Goal: Information Seeking & Learning: Learn about a topic

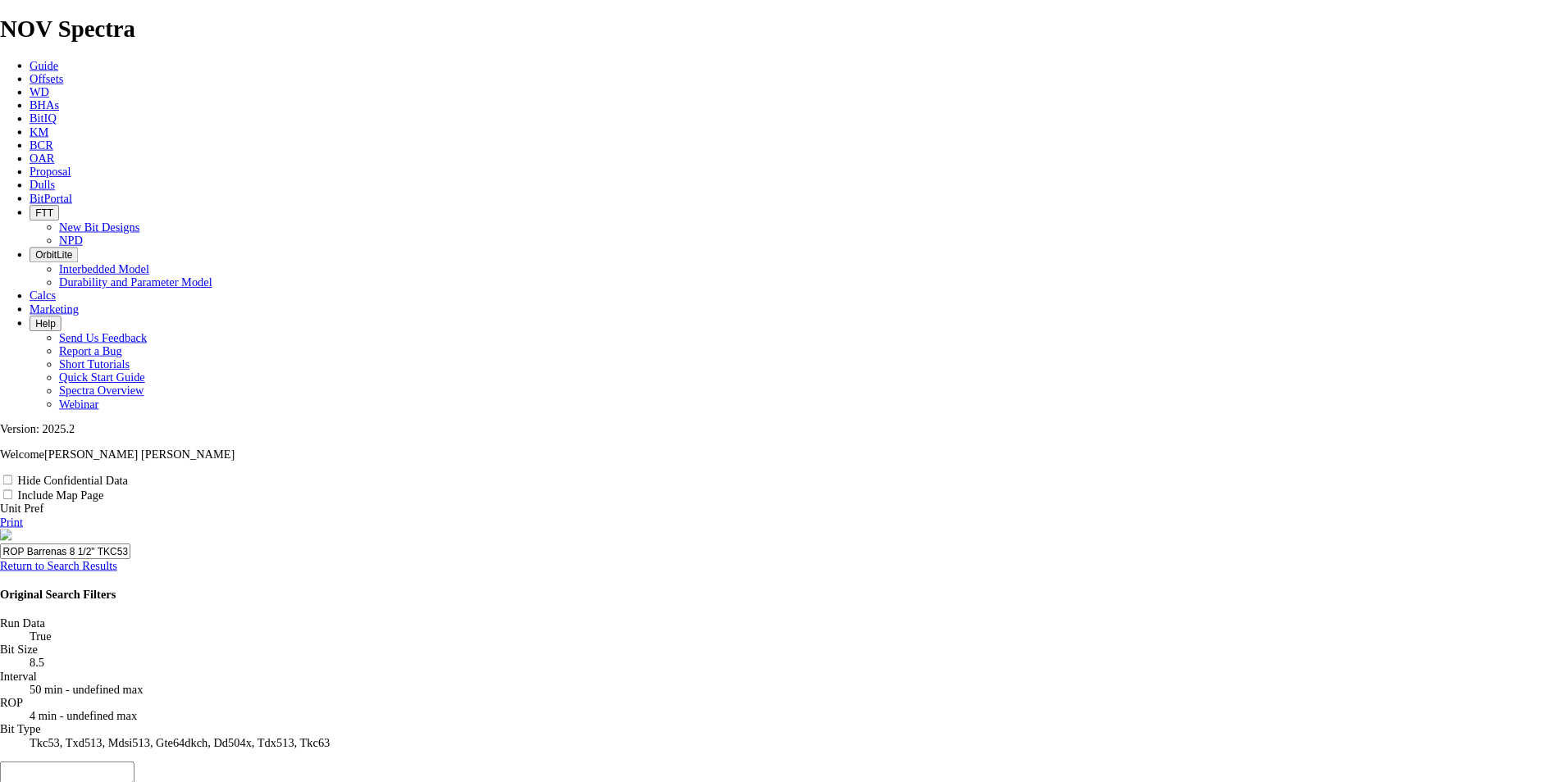
scroll to position [1010, 0]
click at [81, 214] on span "BitPortal" at bounding box center [56, 220] width 48 height 14
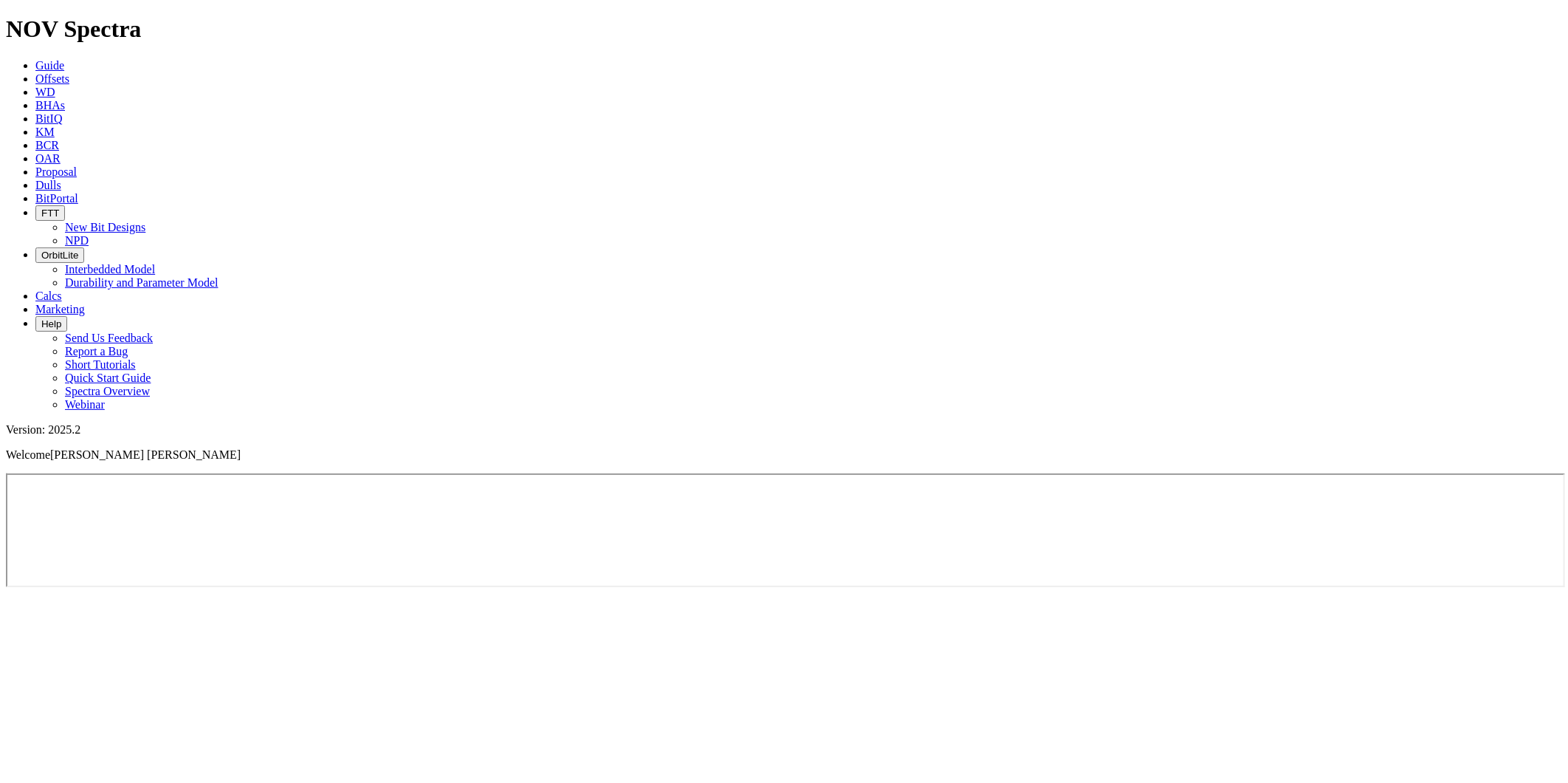
click at [1072, 59] on ul "Guide Offsets [PERSON_NAME] BitIQ KM BCR OAR Proposal EBRR Dulls BitPortal FTT …" at bounding box center [784, 235] width 1556 height 353
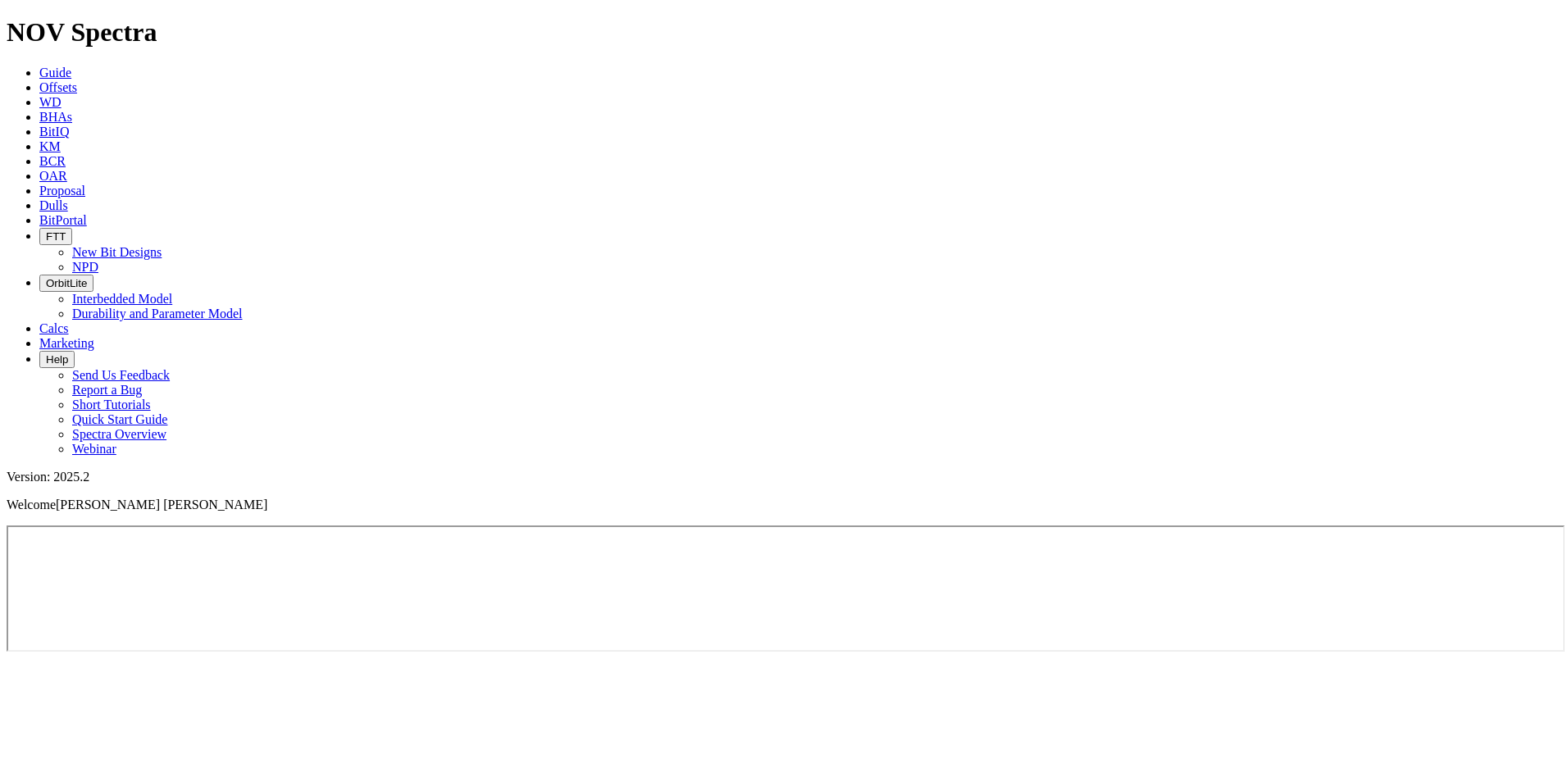
click at [77, 81] on link "Offsets" at bounding box center [58, 87] width 37 height 14
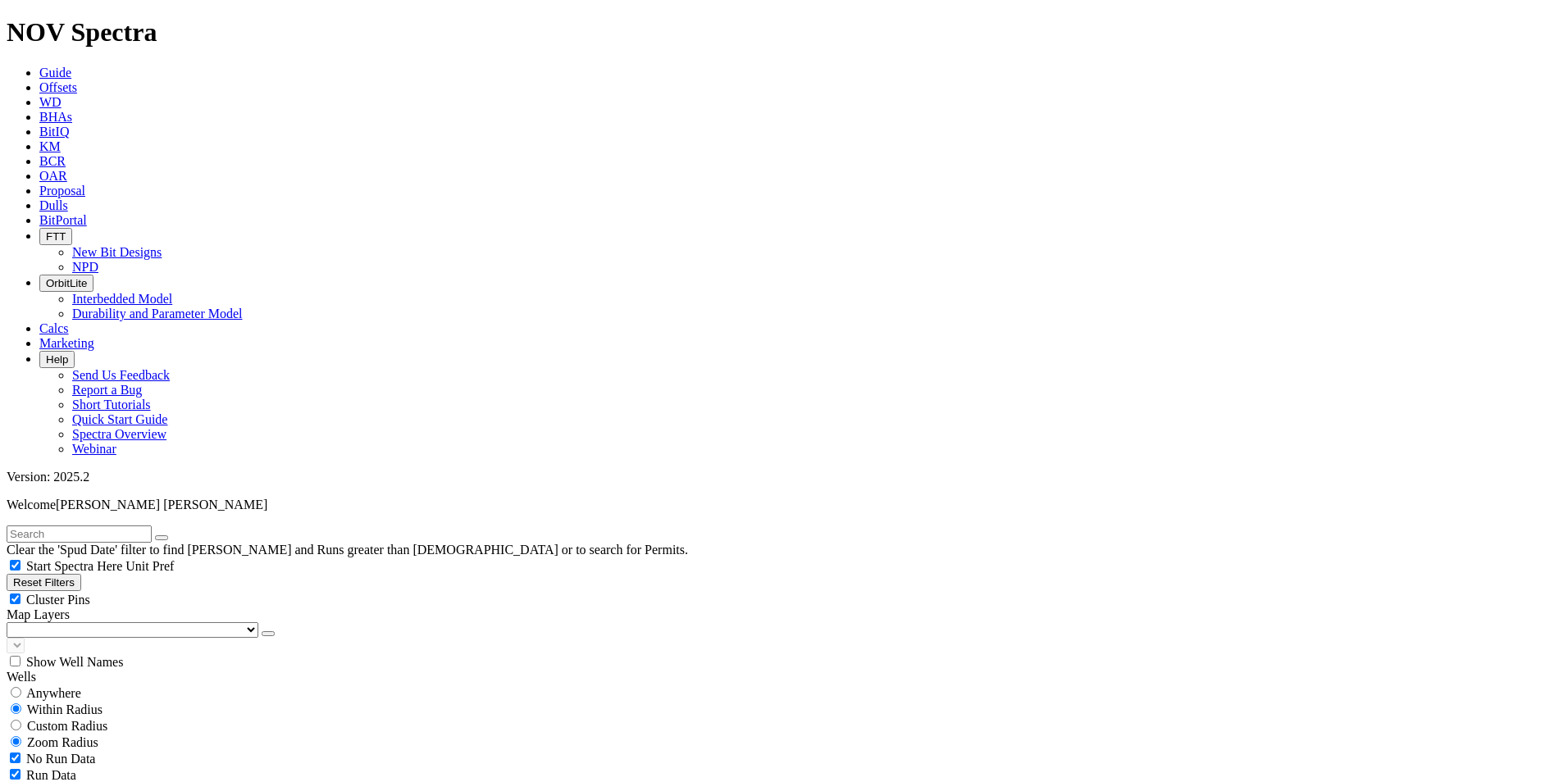
click at [77, 81] on link "Offsets" at bounding box center [58, 87] width 37 height 14
click at [152, 525] on input "text" at bounding box center [79, 534] width 145 height 17
type input "tkc59"
click at [81, 574] on button "Reset Filters" at bounding box center [44, 583] width 75 height 17
click at [22, 671] on input "radio" at bounding box center [15, 676] width 10 height 10
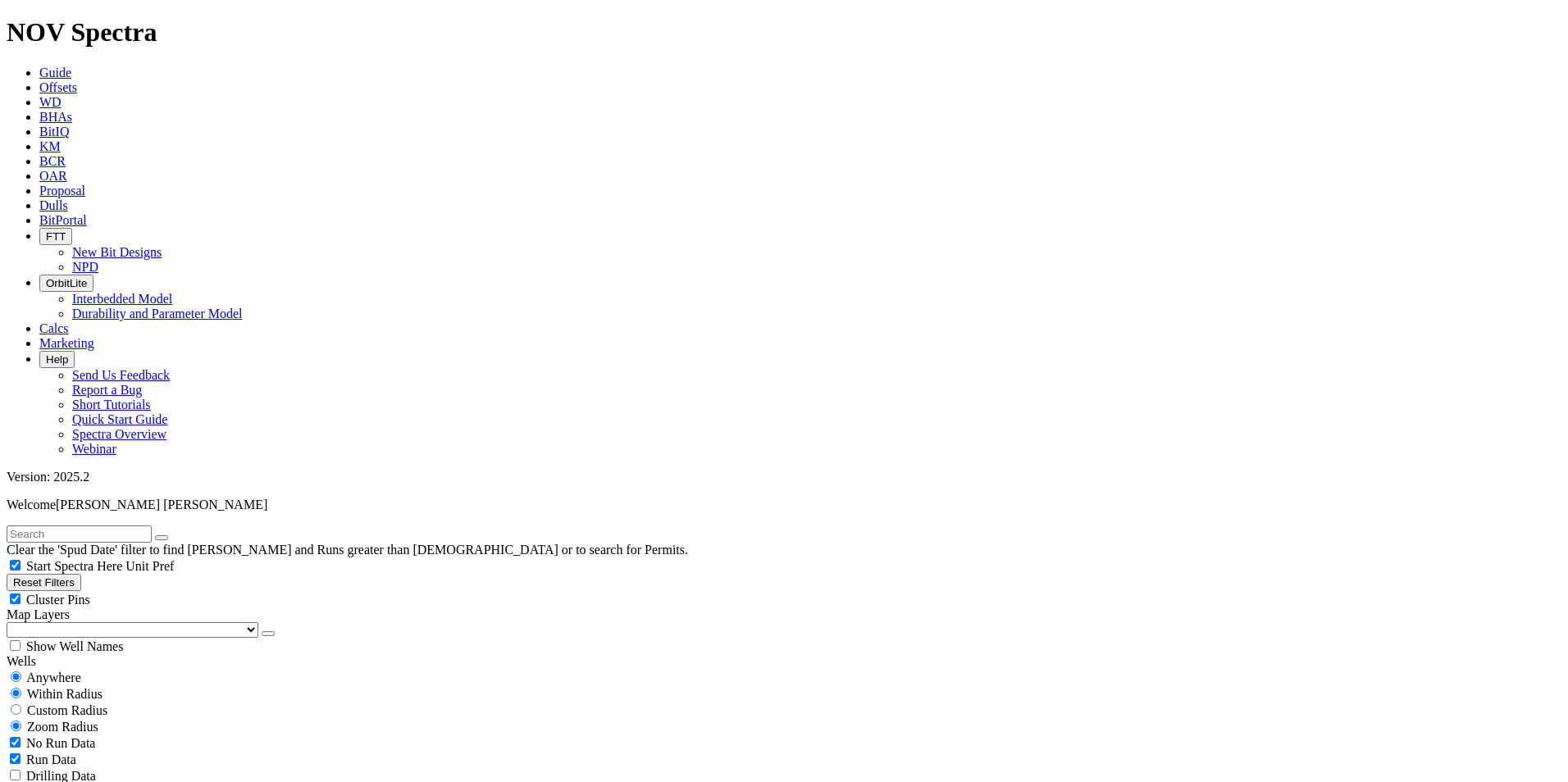
radio input "true"
radio input "false"
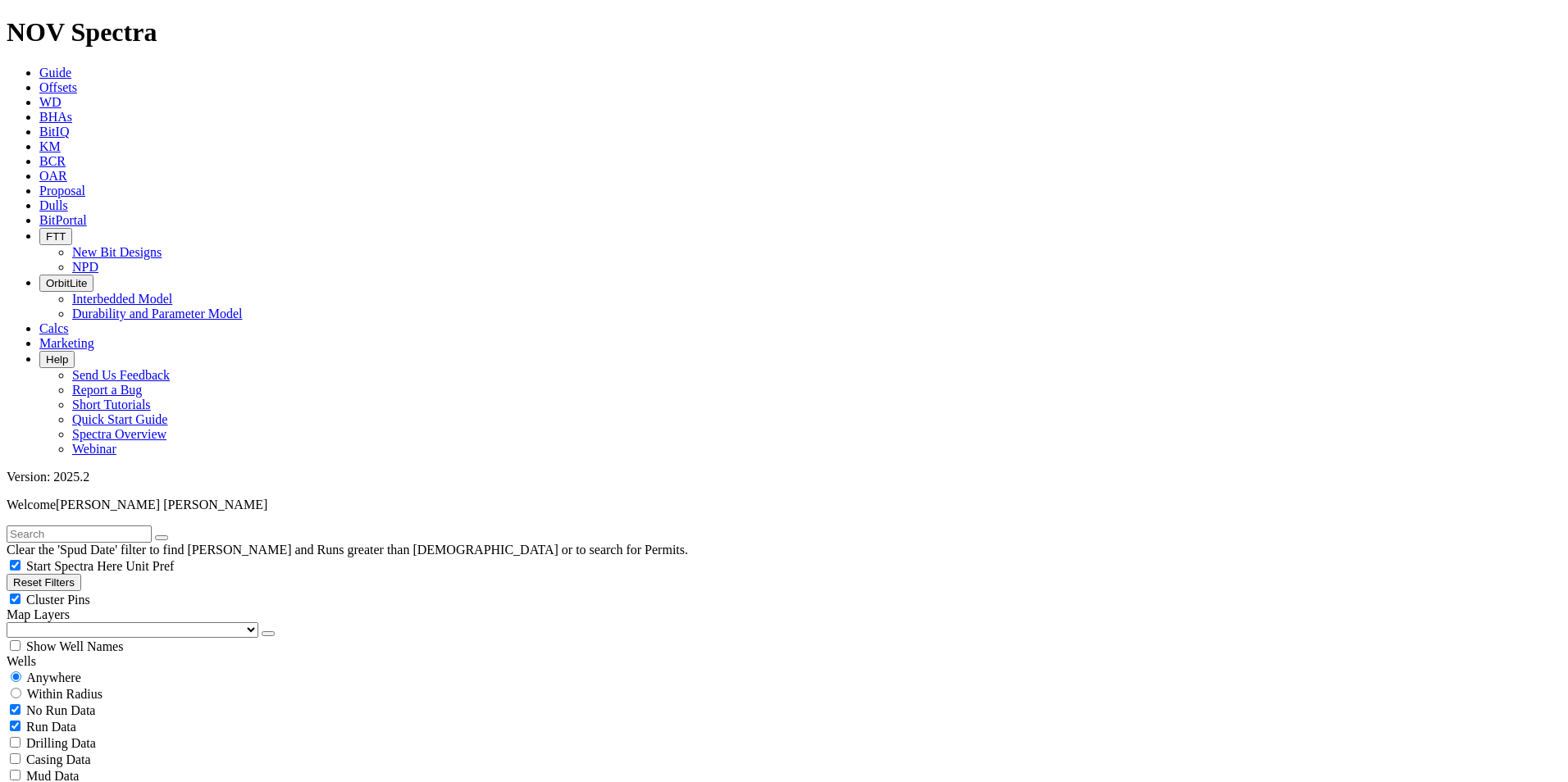
type input "[DATE]"
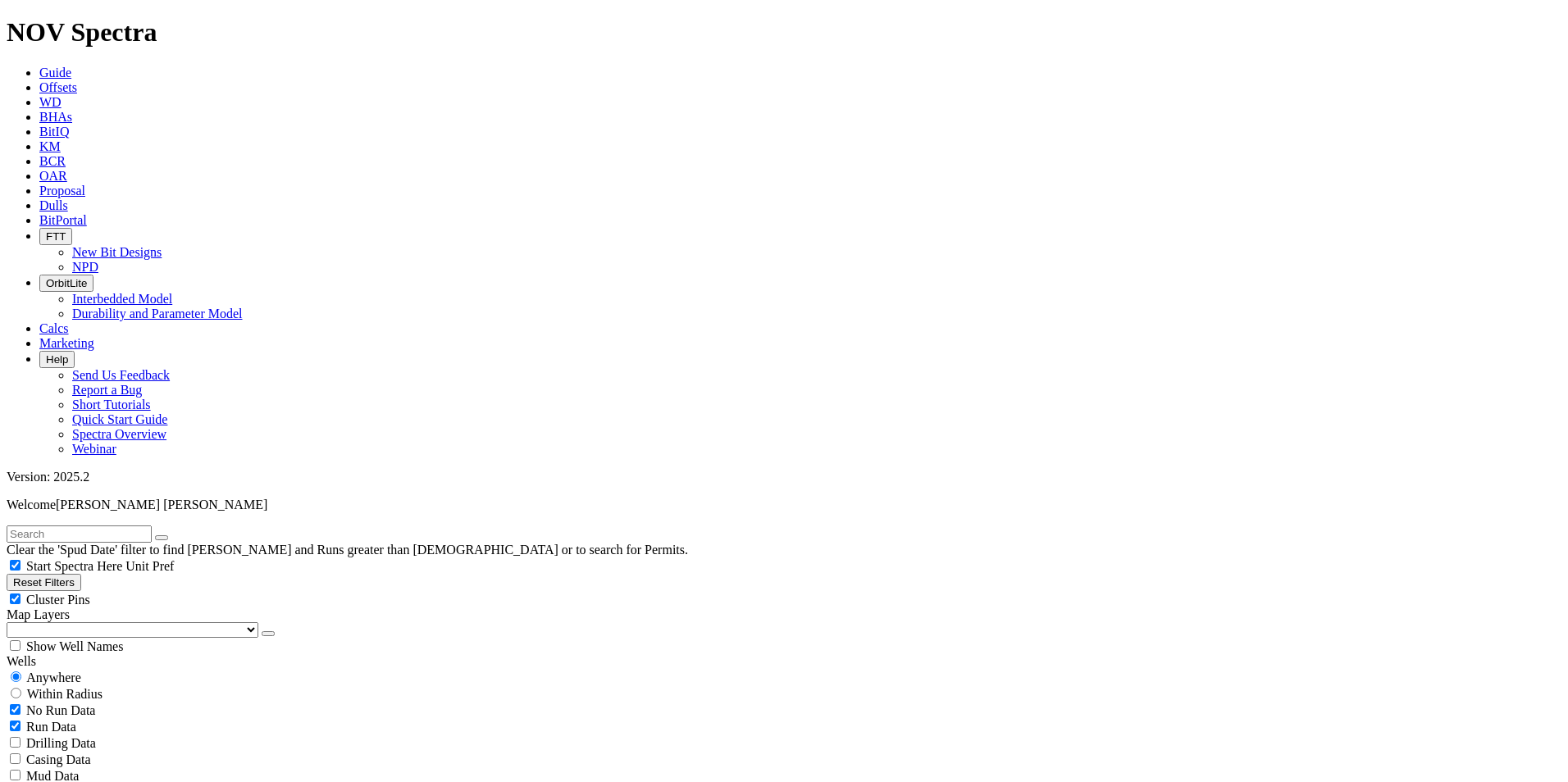
scroll to position [547, 0]
checkbox input "false"
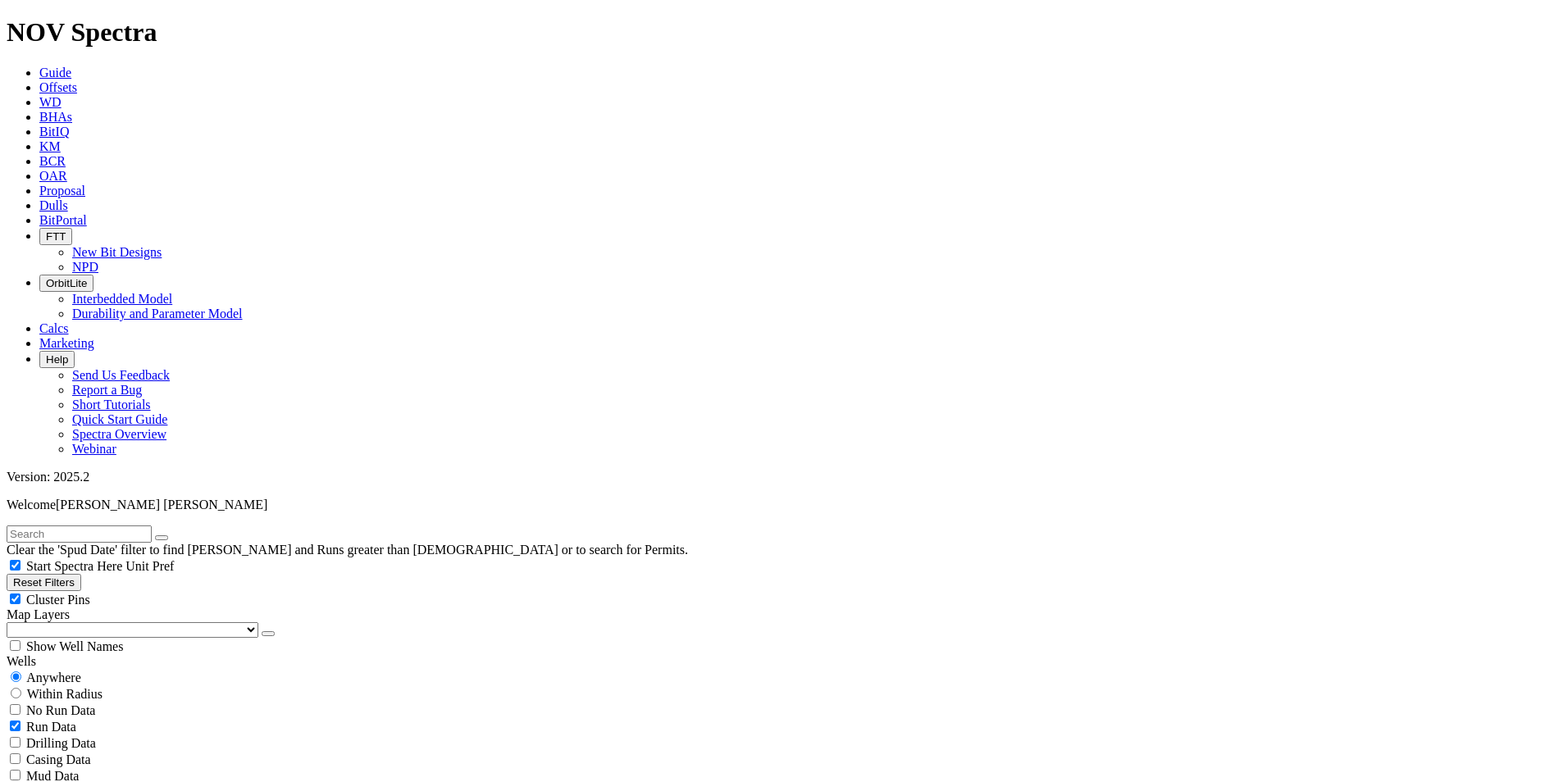
scroll to position [1251, 0]
type input "60"
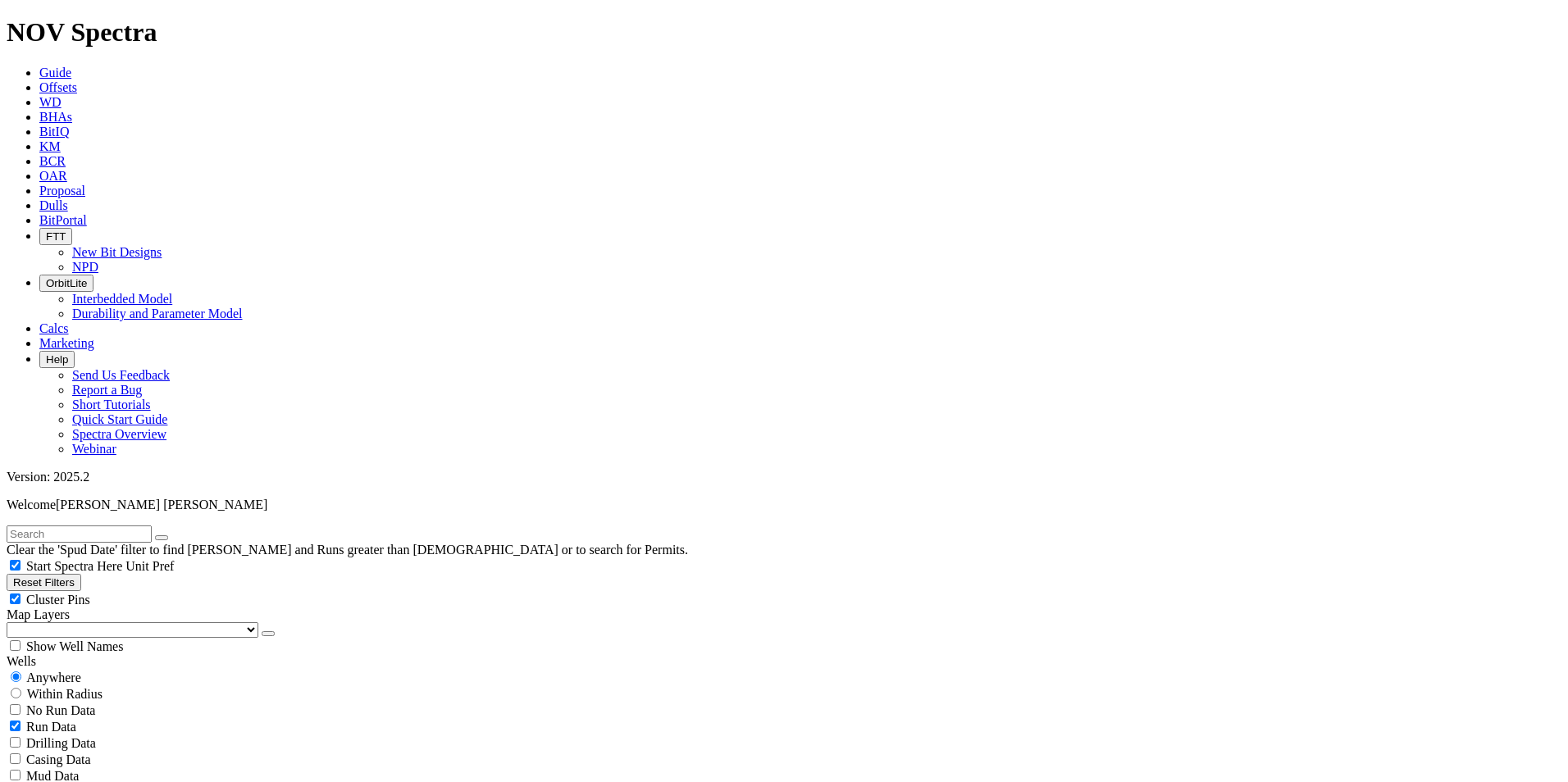
scroll to position [158, 0]
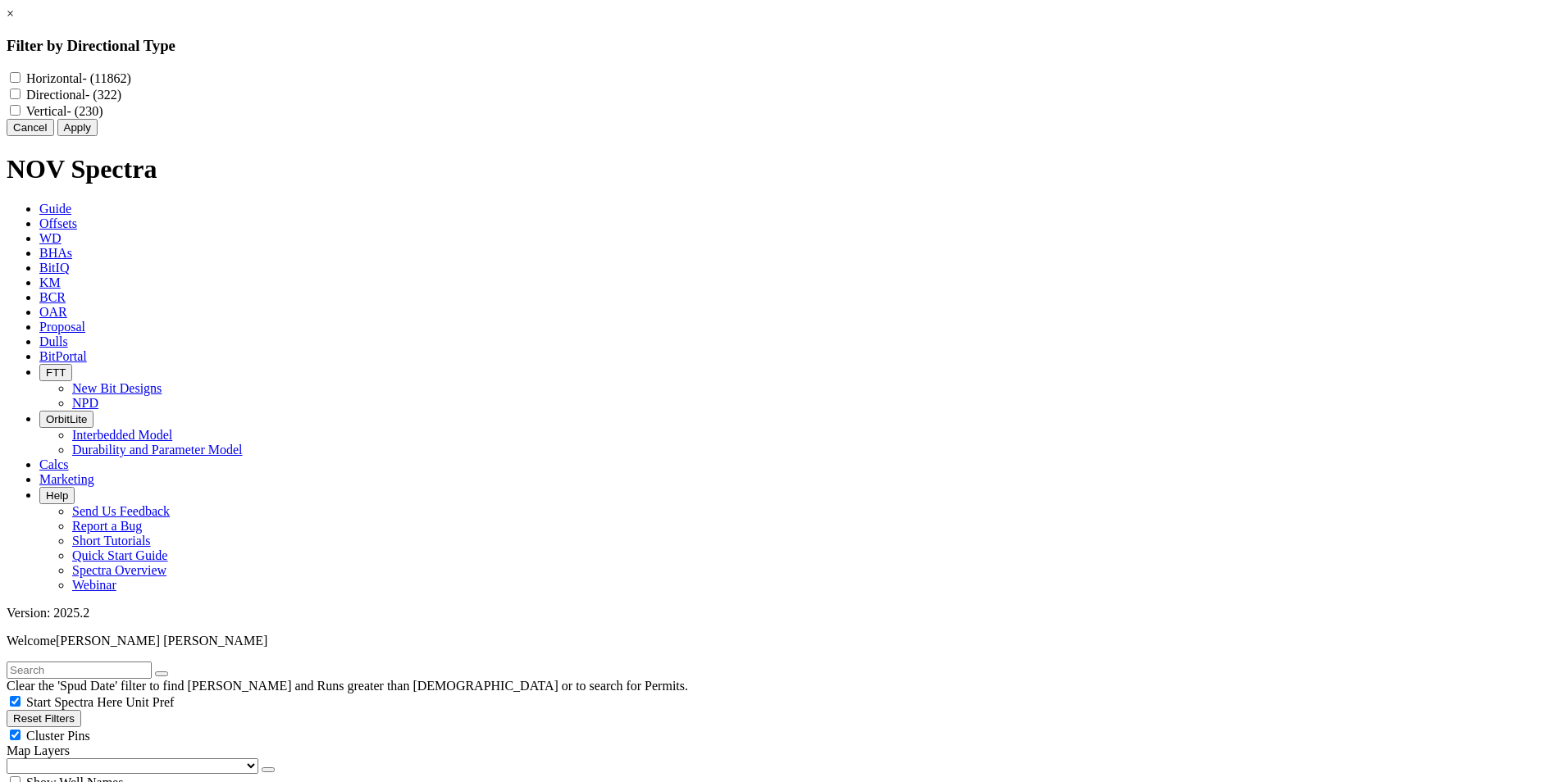
click at [14, 21] on link "×" at bounding box center [10, 13] width 7 height 14
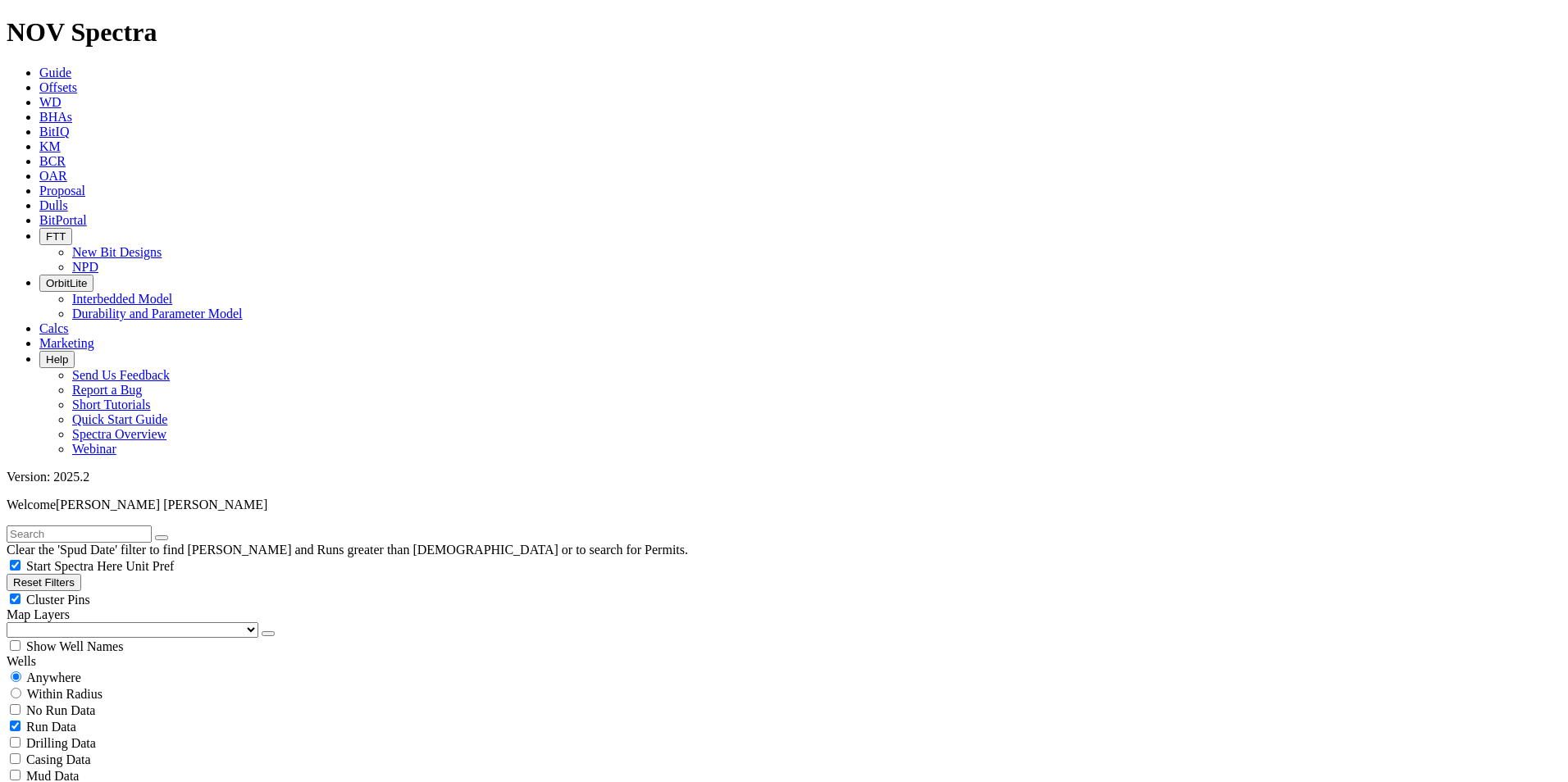
click at [260, 701] on div "No Run Data Run Data Drilling Data Casing Data Mud Data Survey Data Hydraulics …" at bounding box center [784, 791] width 1555 height 181
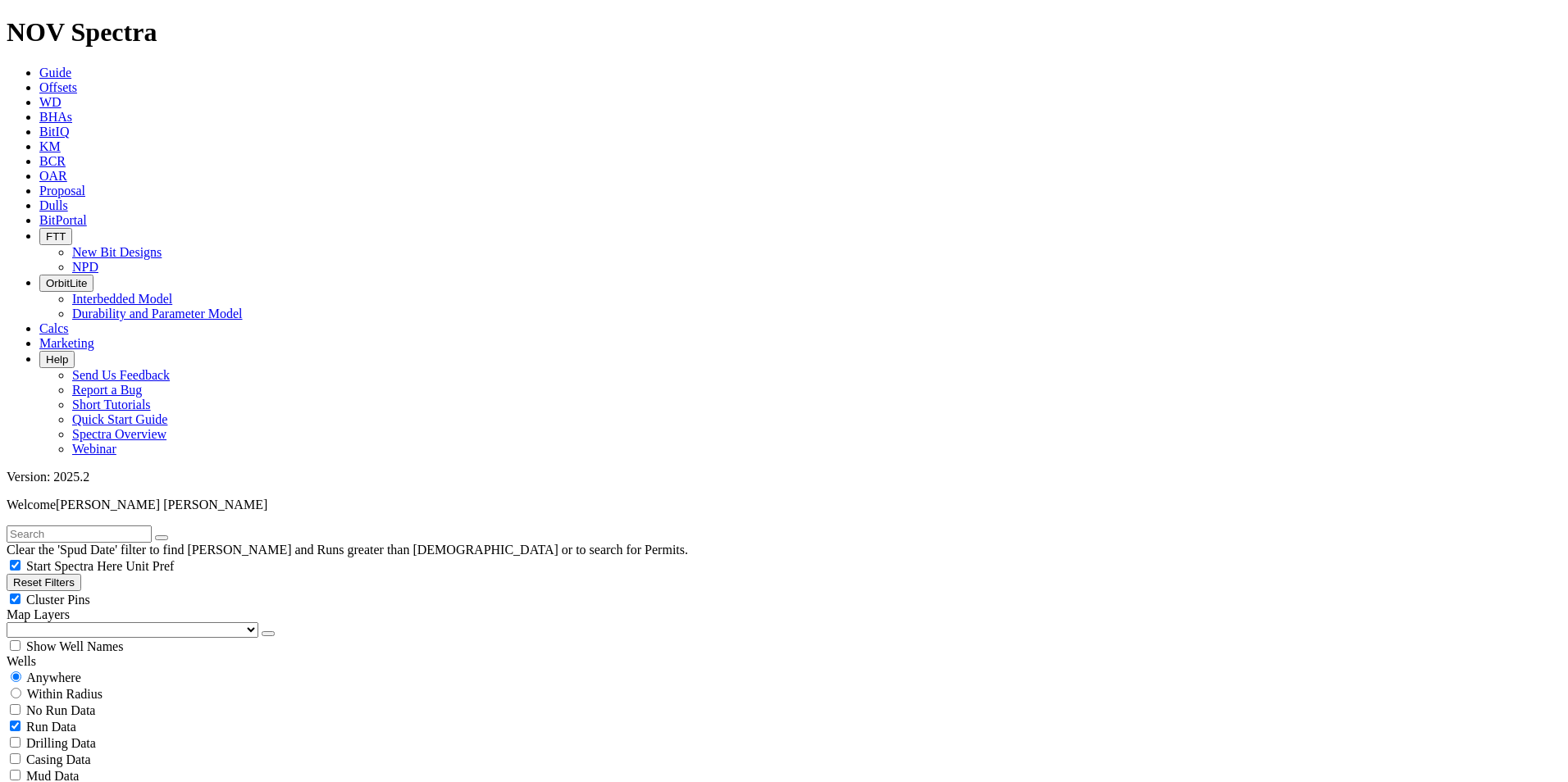
type input "500"
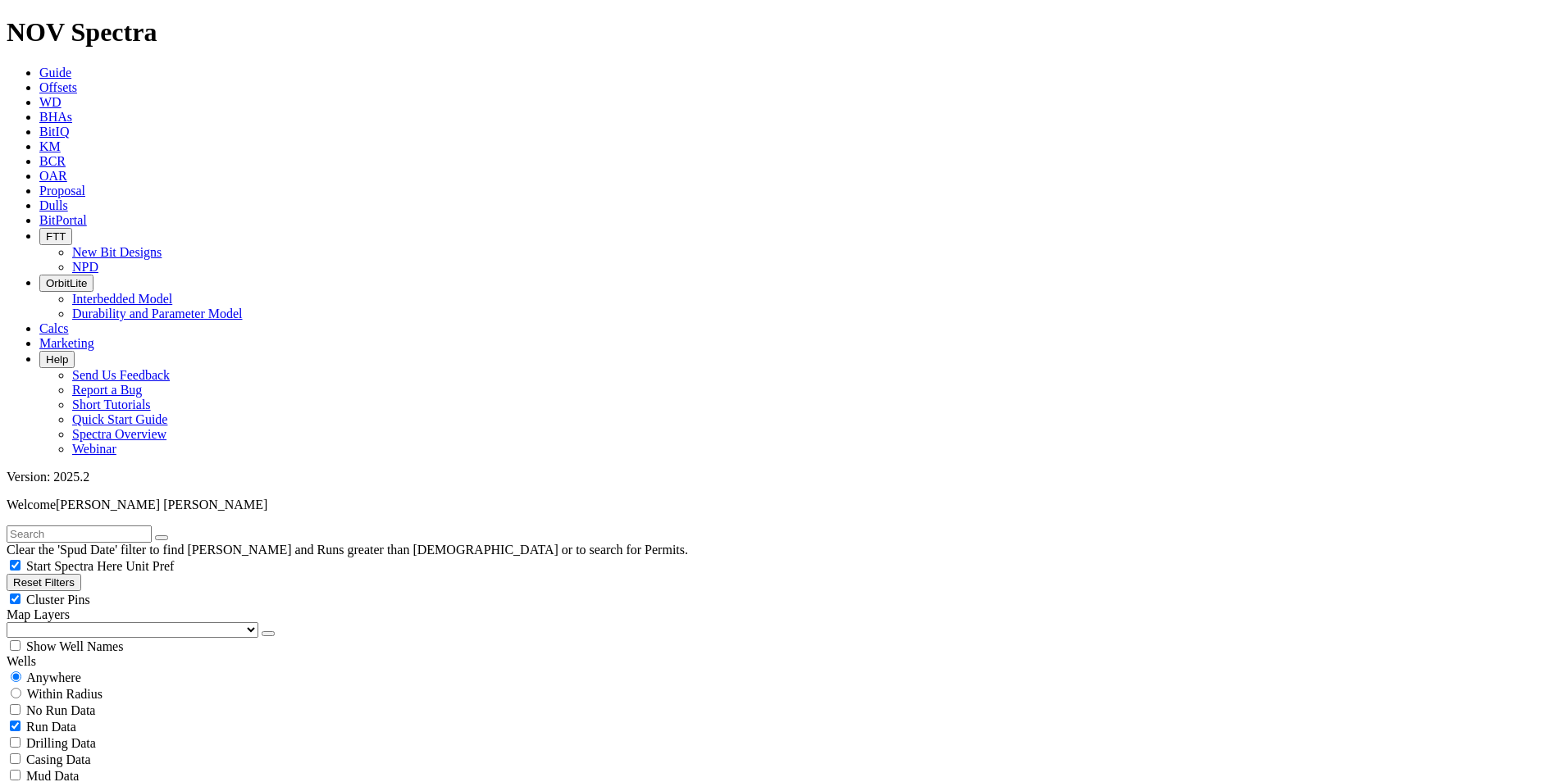
scroll to position [1032, 0]
type input "500"
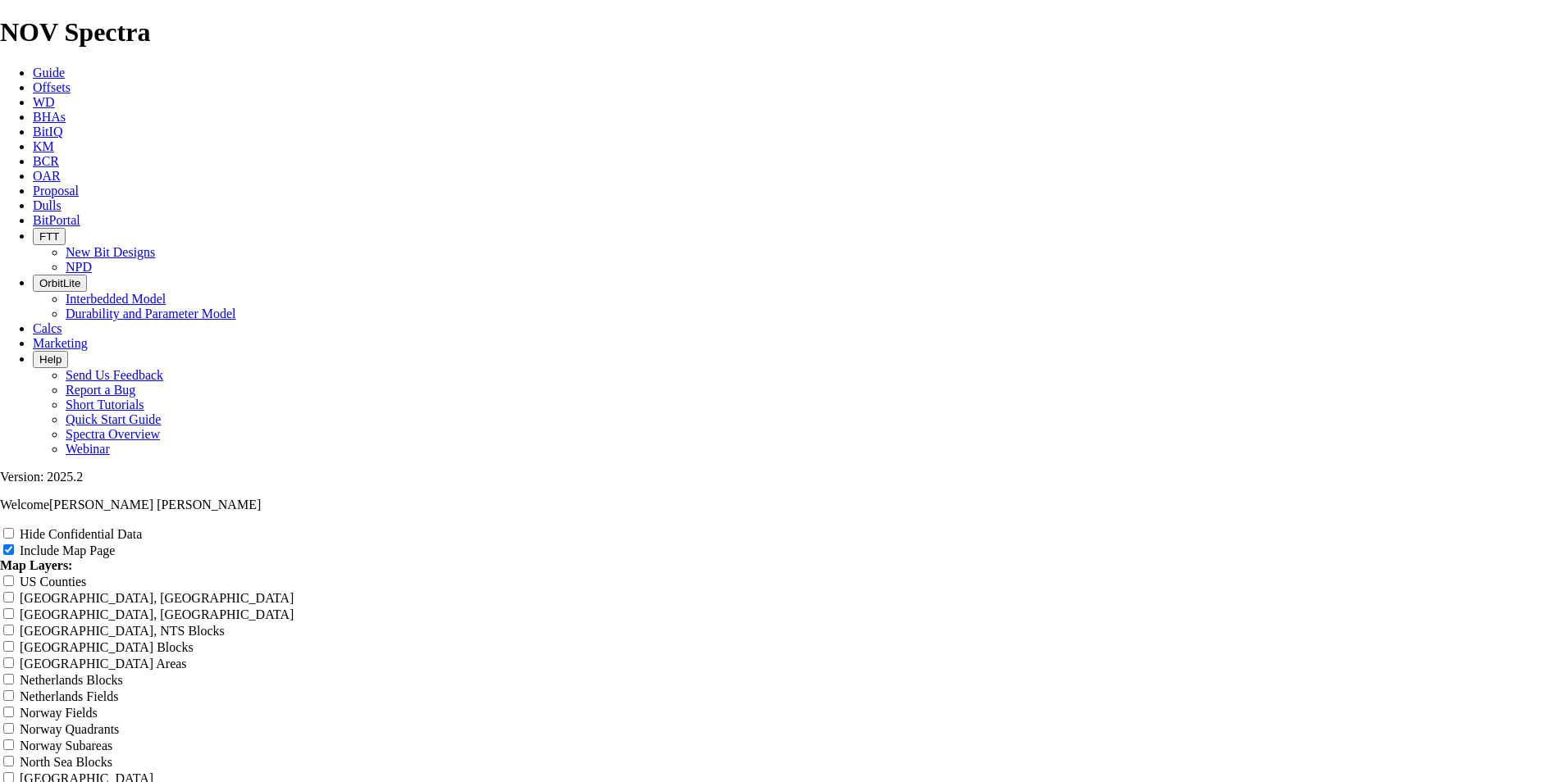
scroll to position [2187, 0]
drag, startPoint x: 910, startPoint y: 556, endPoint x: 900, endPoint y: 526, distance: 31.6
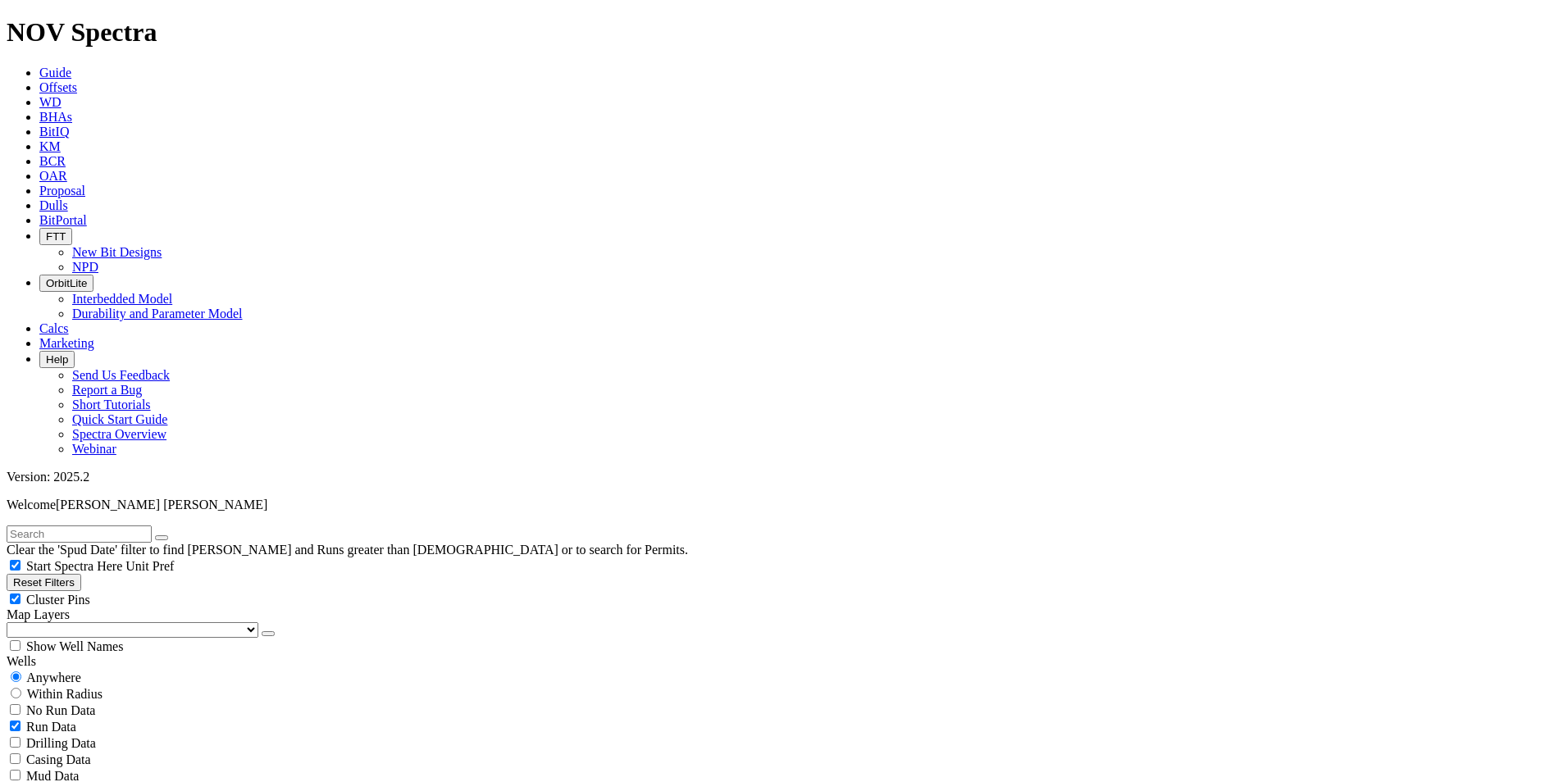
scroll to position [437, 0]
select select "? number:12.25 ?"
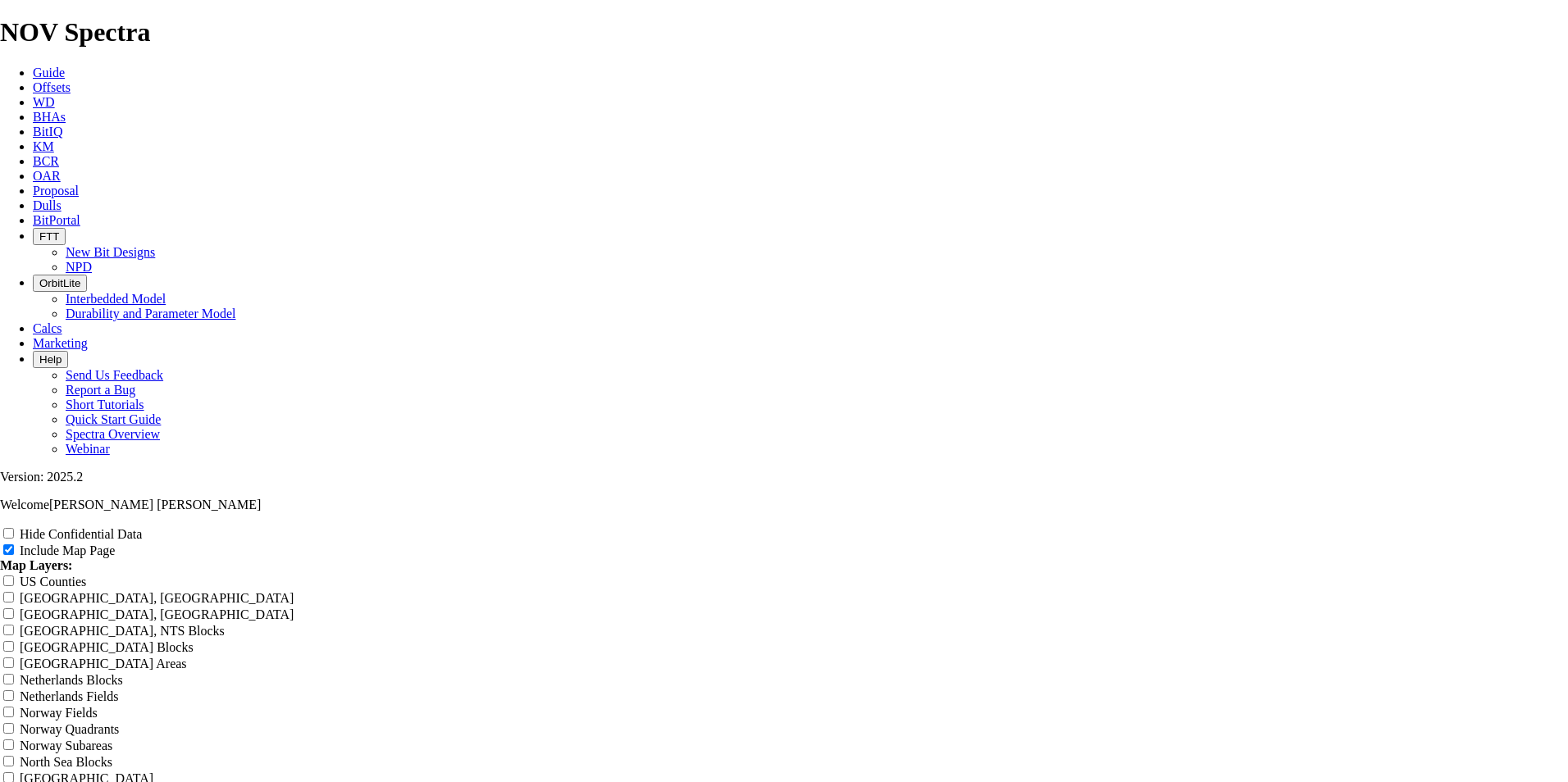
scroll to position [2076, 0]
drag, startPoint x: 1072, startPoint y: 666, endPoint x: 1071, endPoint y: 624, distance: 42.0
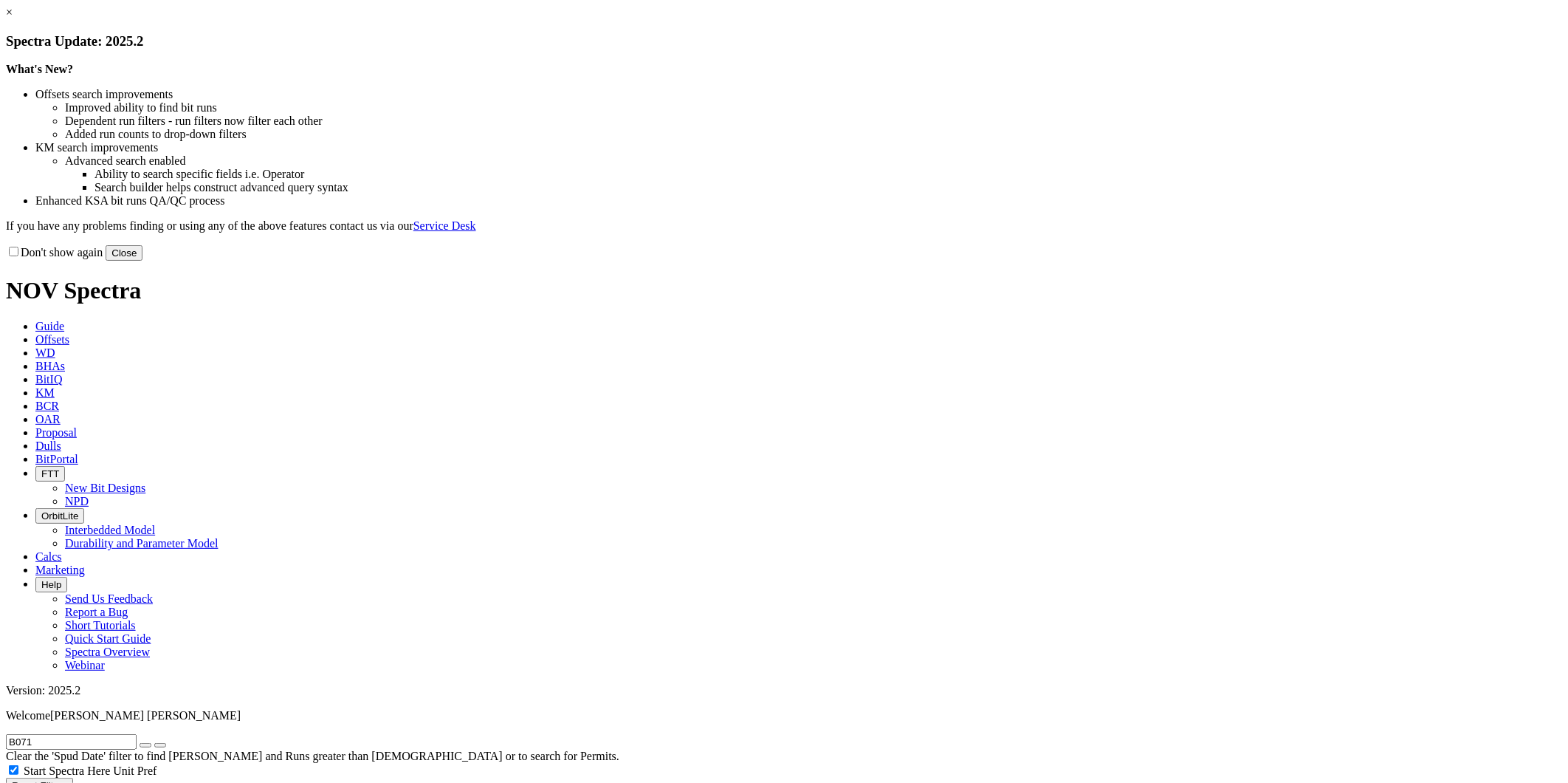
click at [143, 261] on button "Close" at bounding box center [124, 253] width 37 height 15
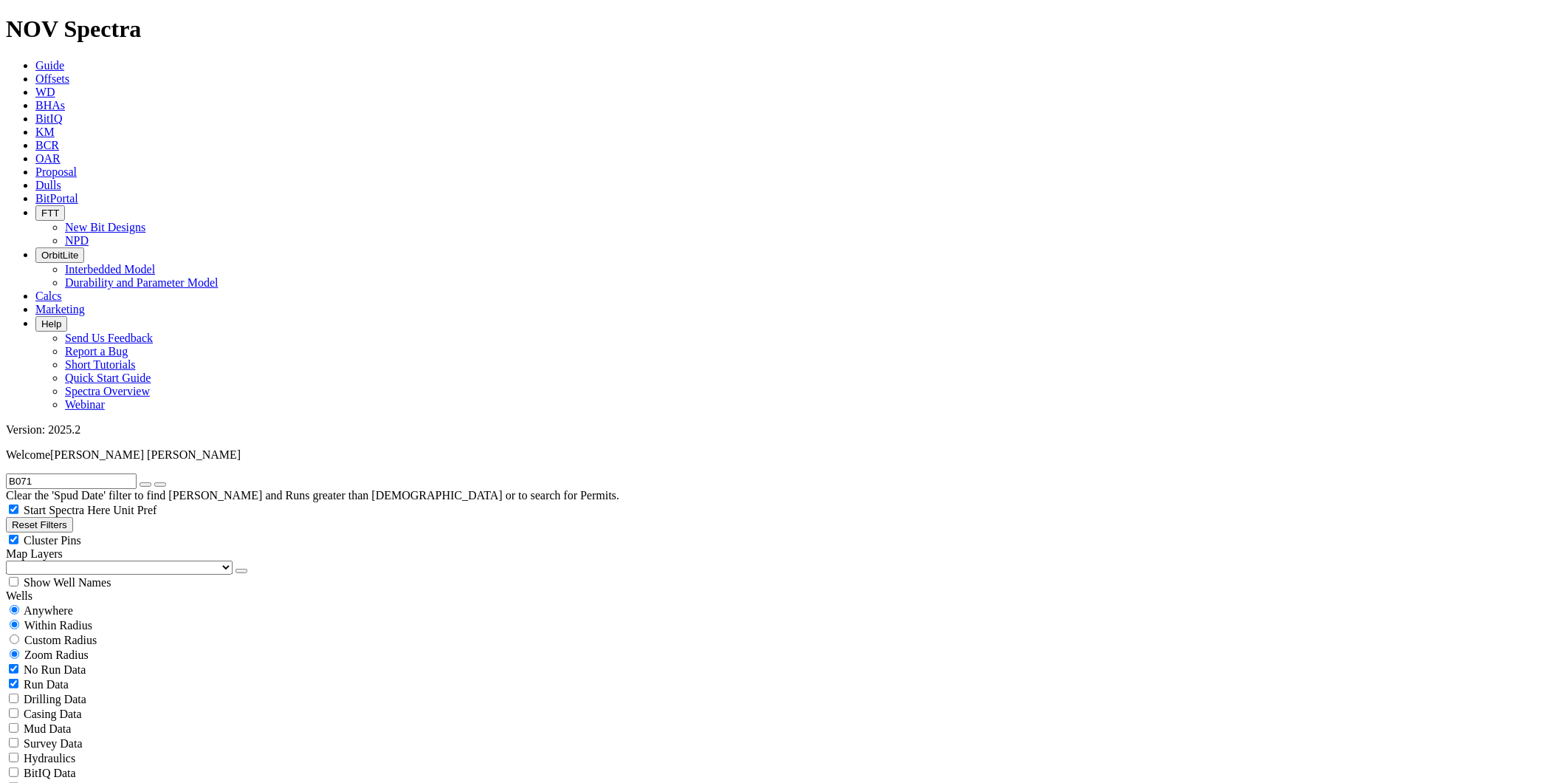
radio input "false"
radio input "true"
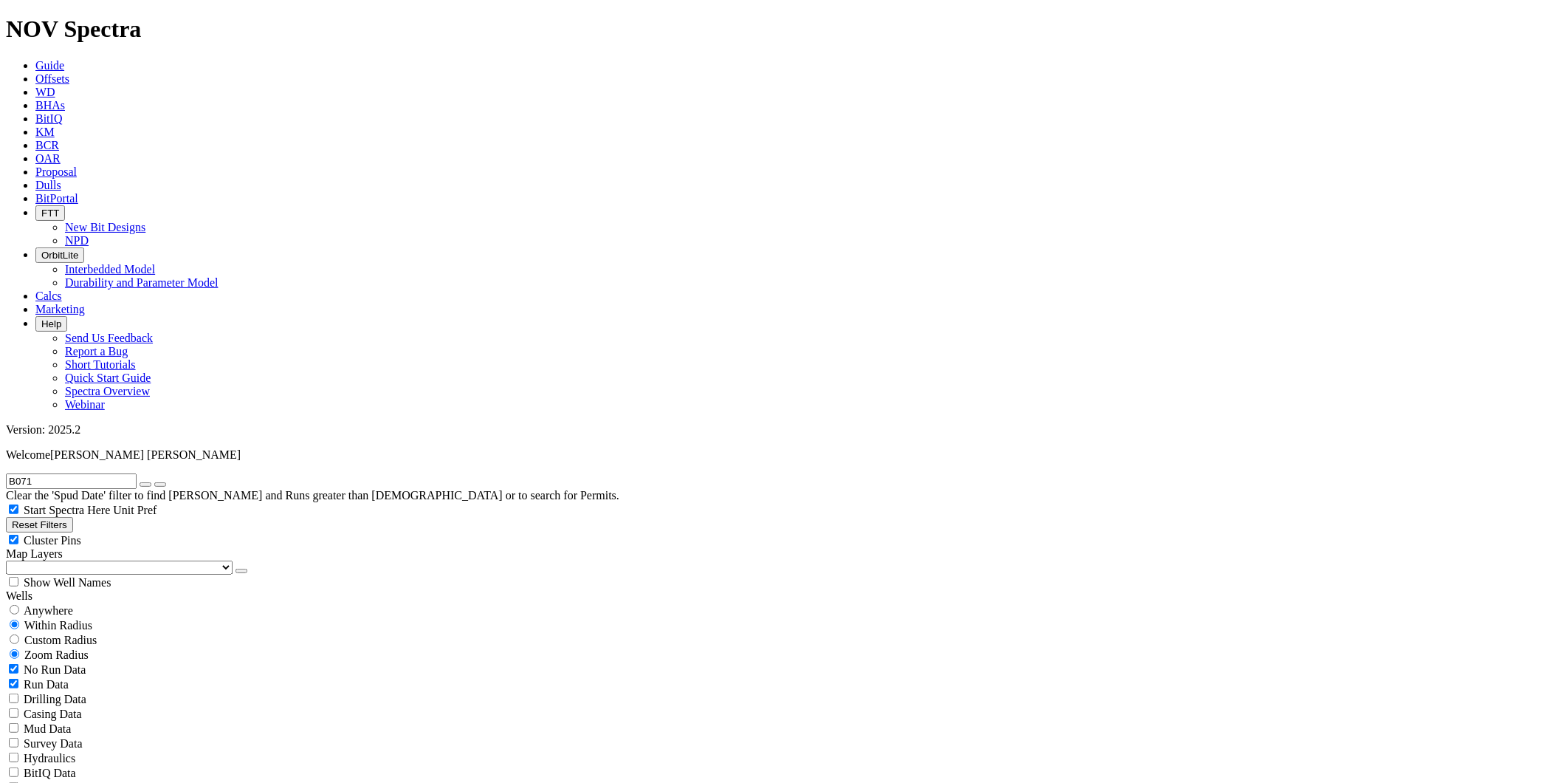
checkbox input "false"
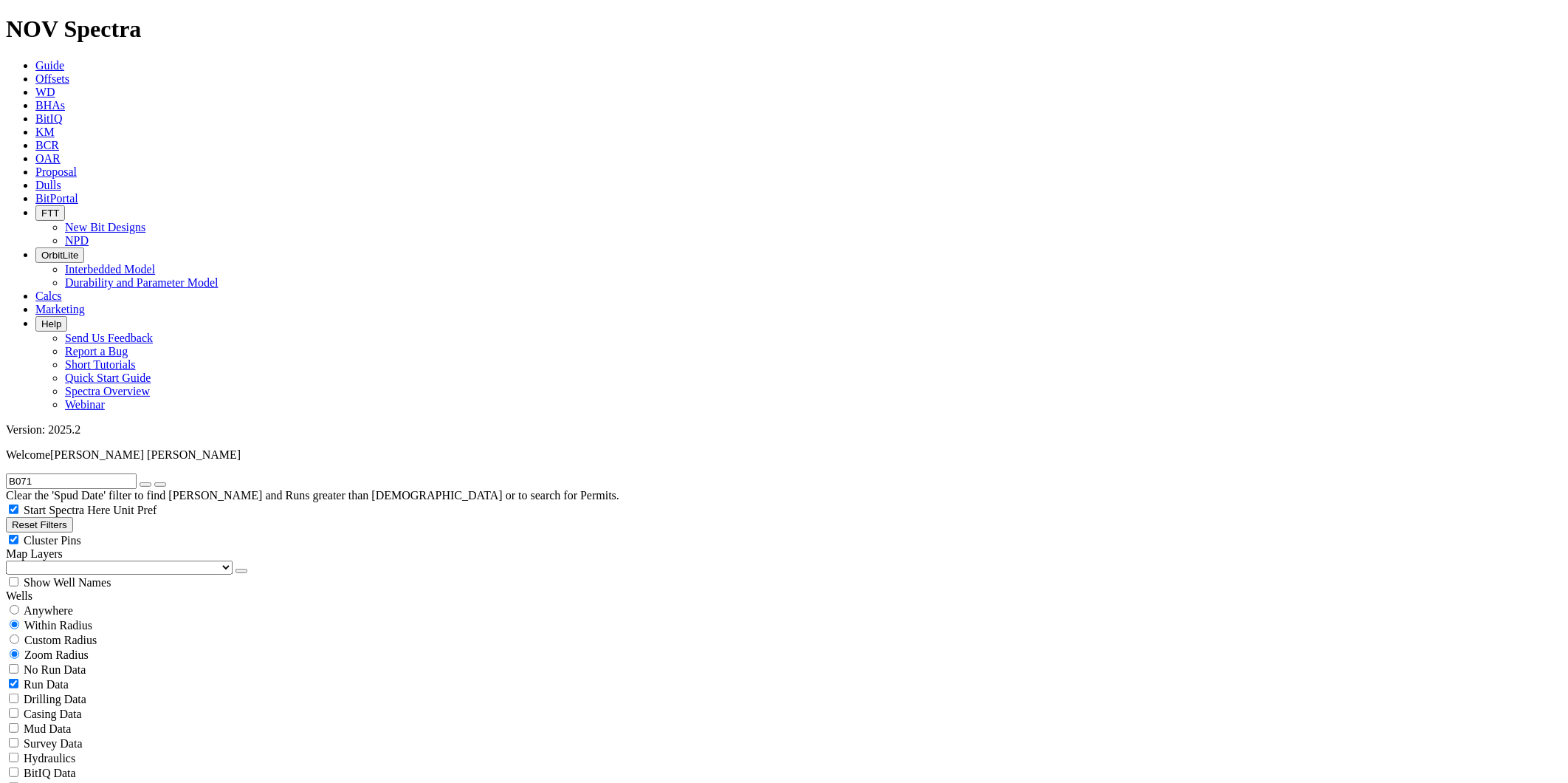
select select "? number:12.25 ?"
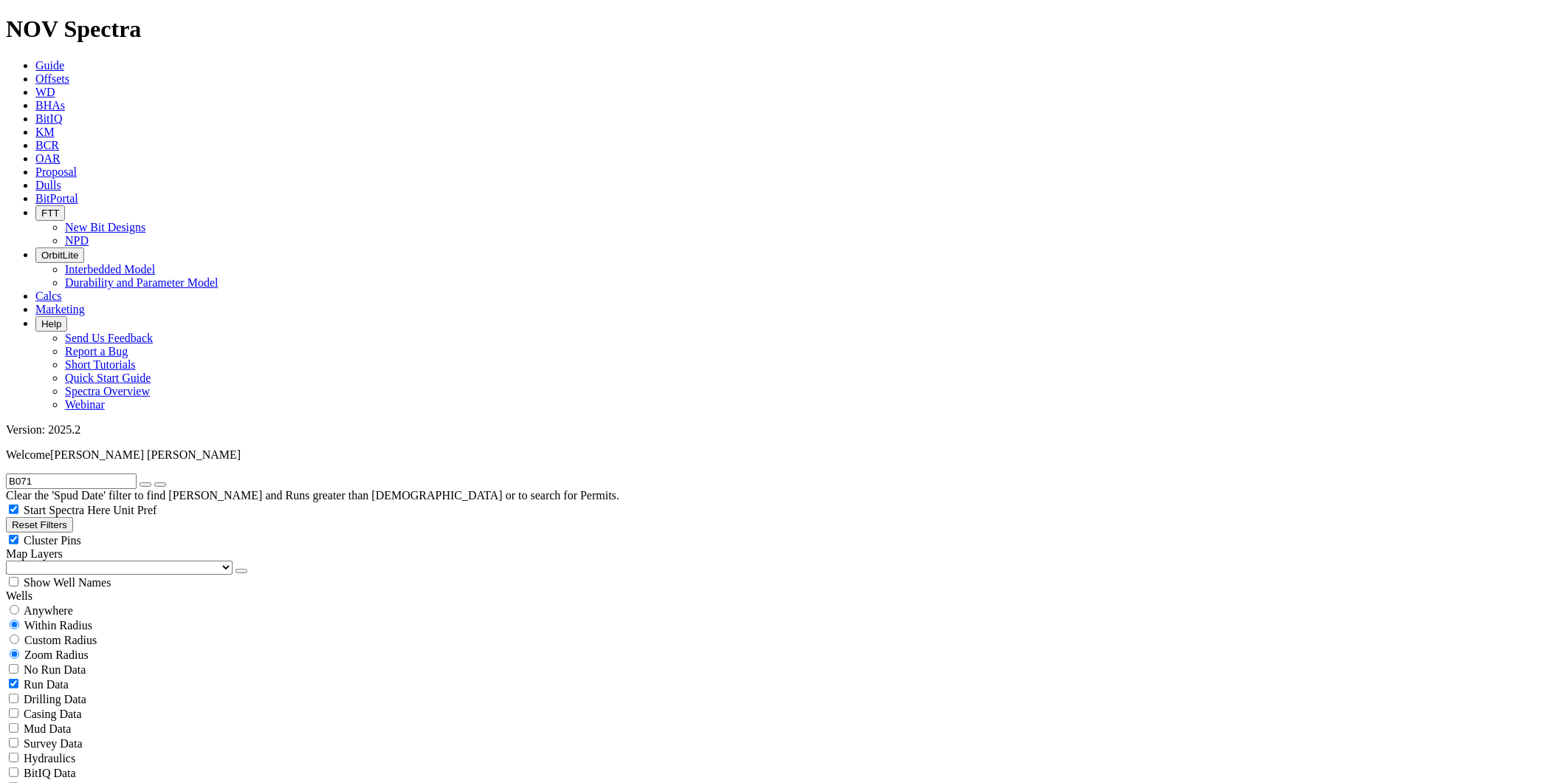
scroll to position [0, 0]
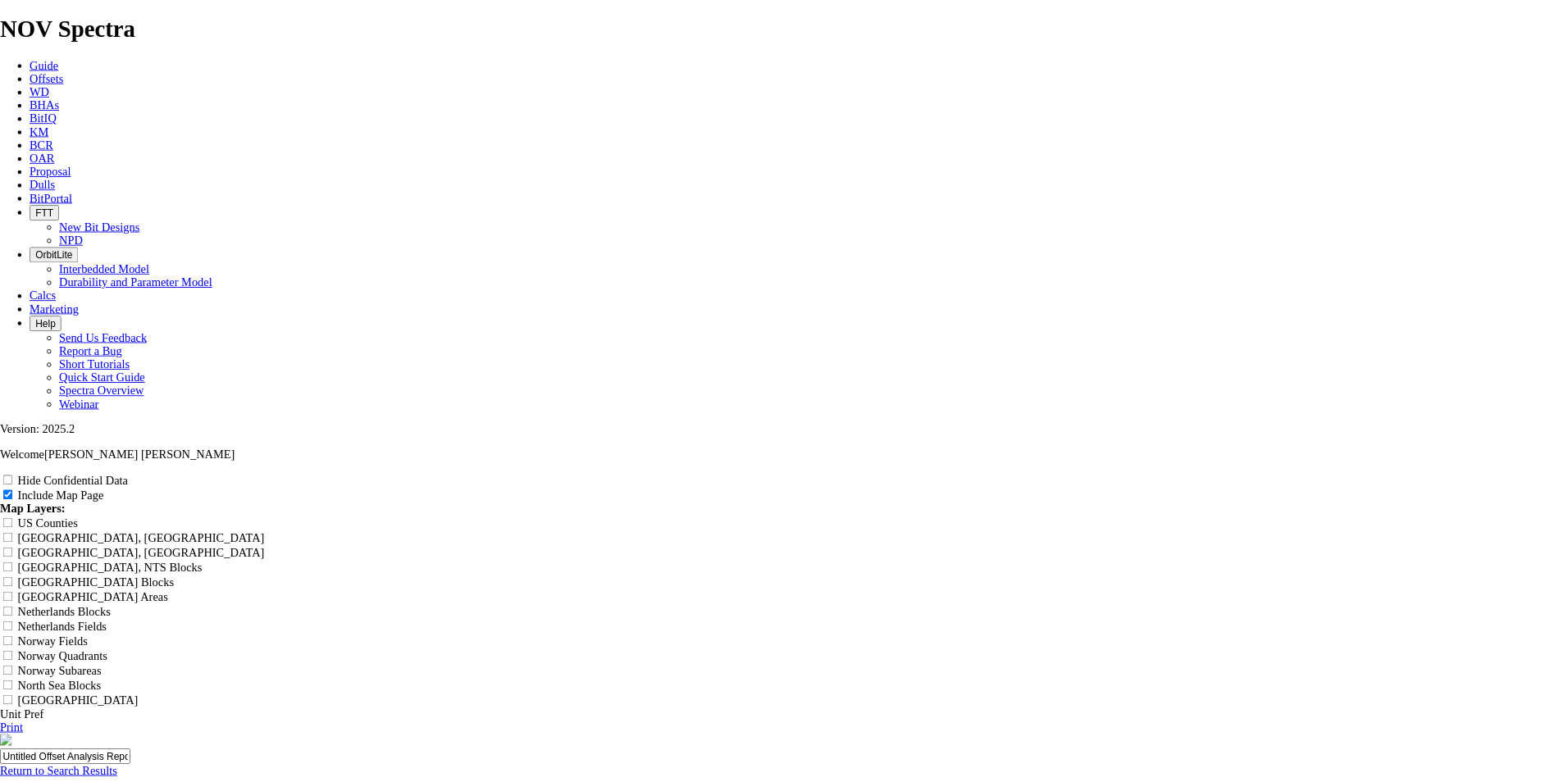
scroll to position [2066, 0]
